Goal: Go to known website: Go to known website

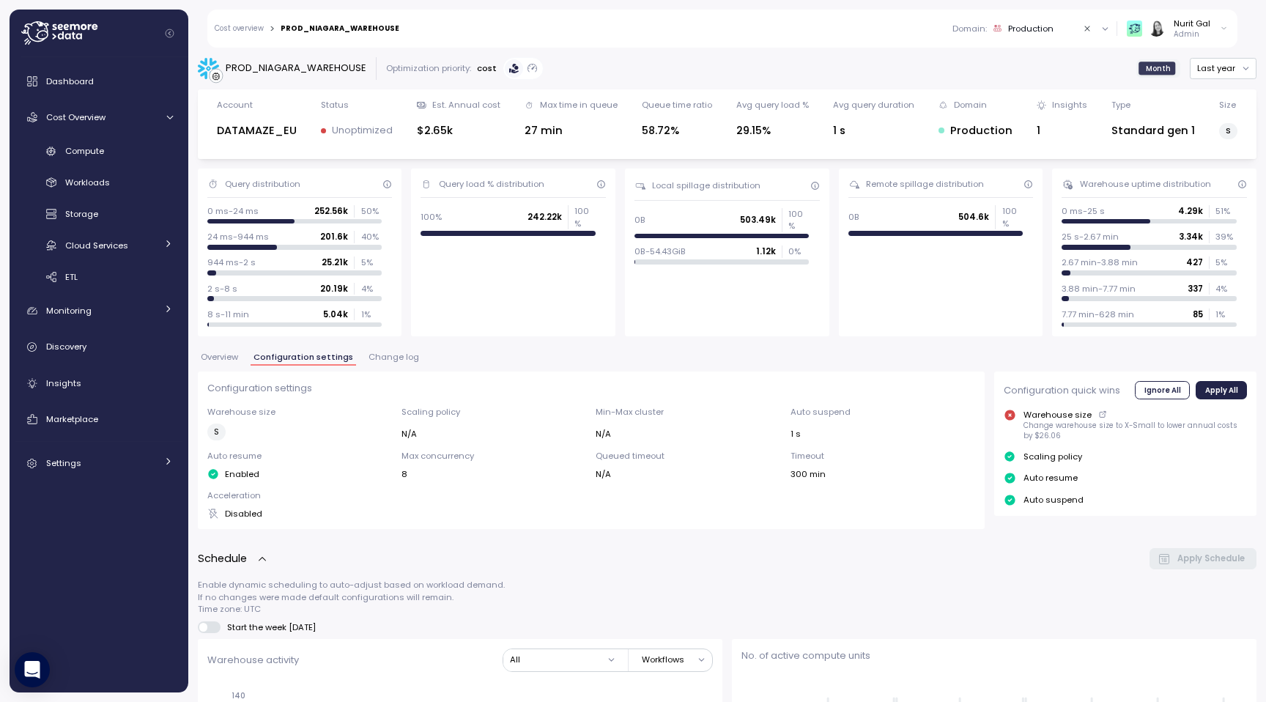
scroll to position [396, 0]
